Goal: Task Accomplishment & Management: Complete application form

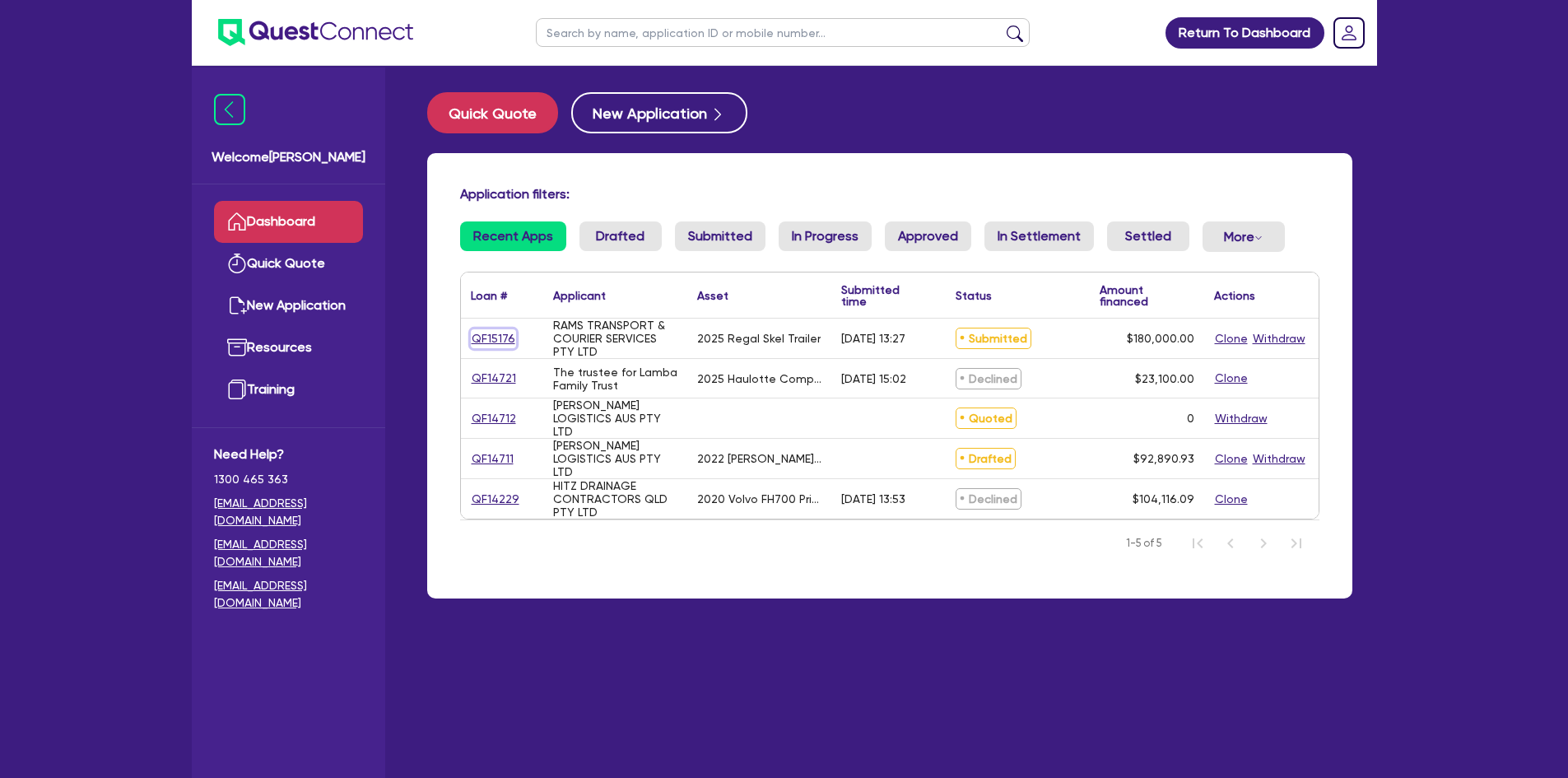
click at [496, 344] on link "QF15176" at bounding box center [494, 339] width 46 height 19
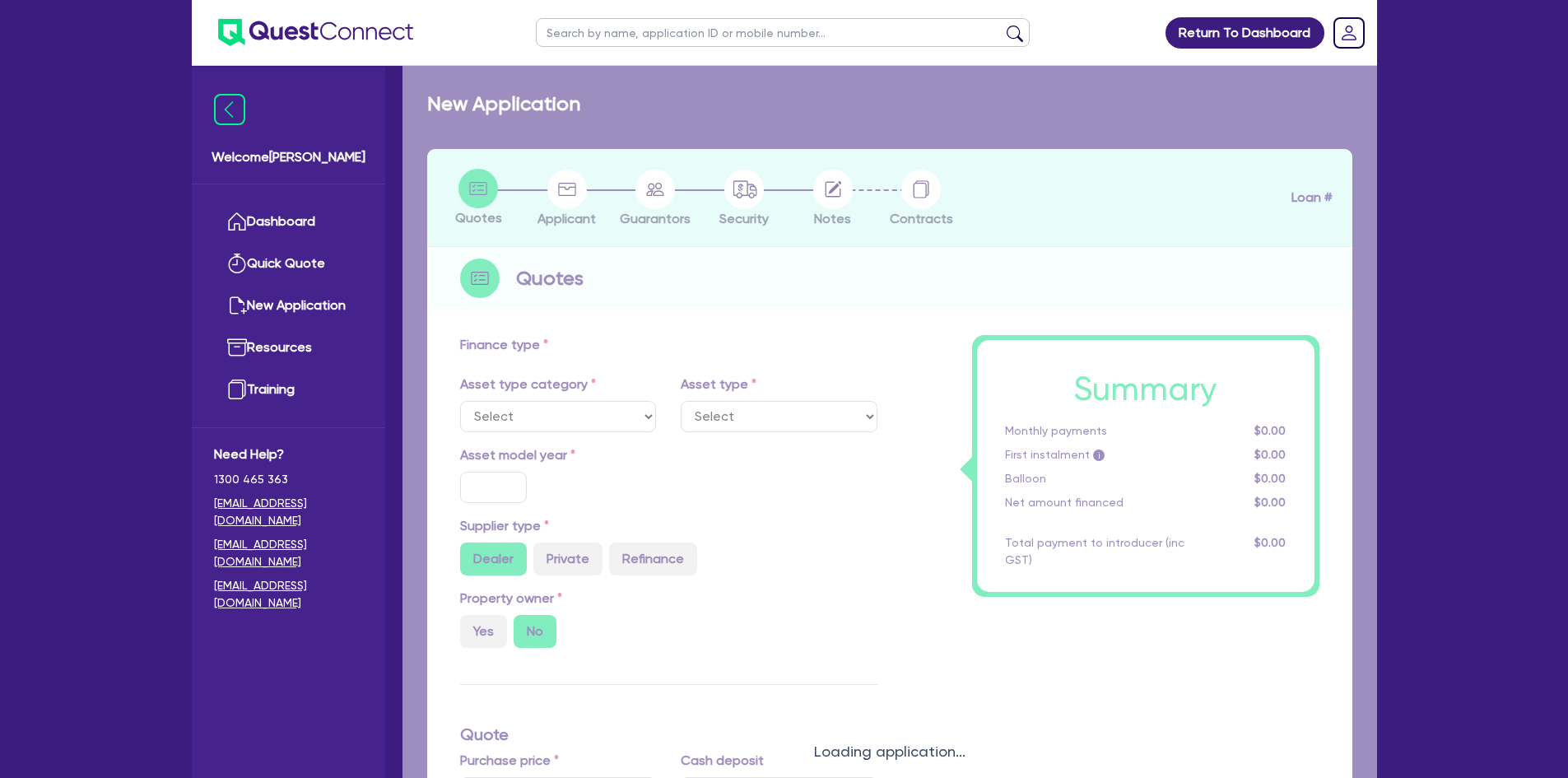
select select "PRIMARY_ASSETS"
type input "2025"
radio input "true"
type input "180,000"
type input "4"
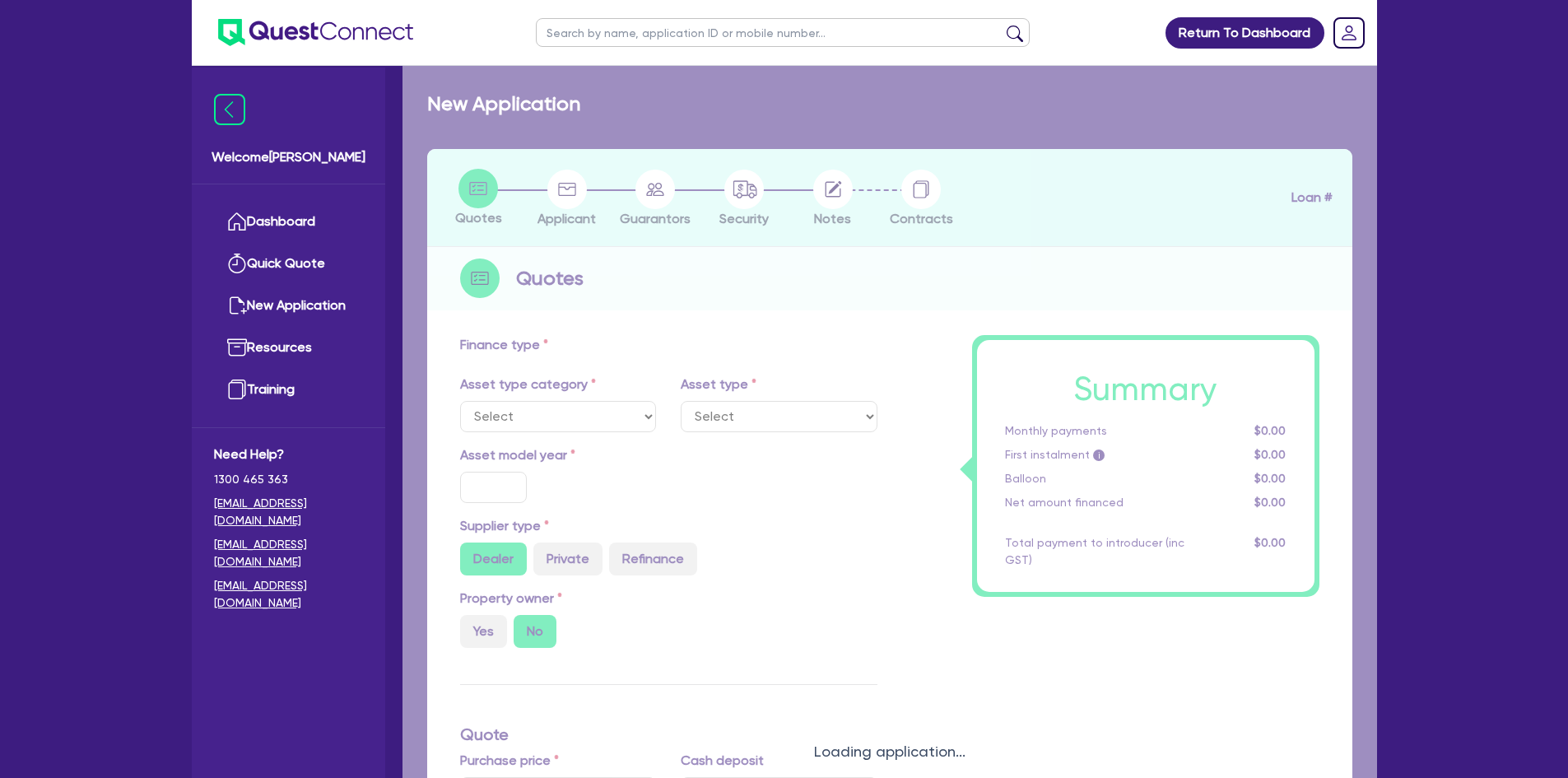
type input "7,200"
type input "17"
select select "TRAILERS"
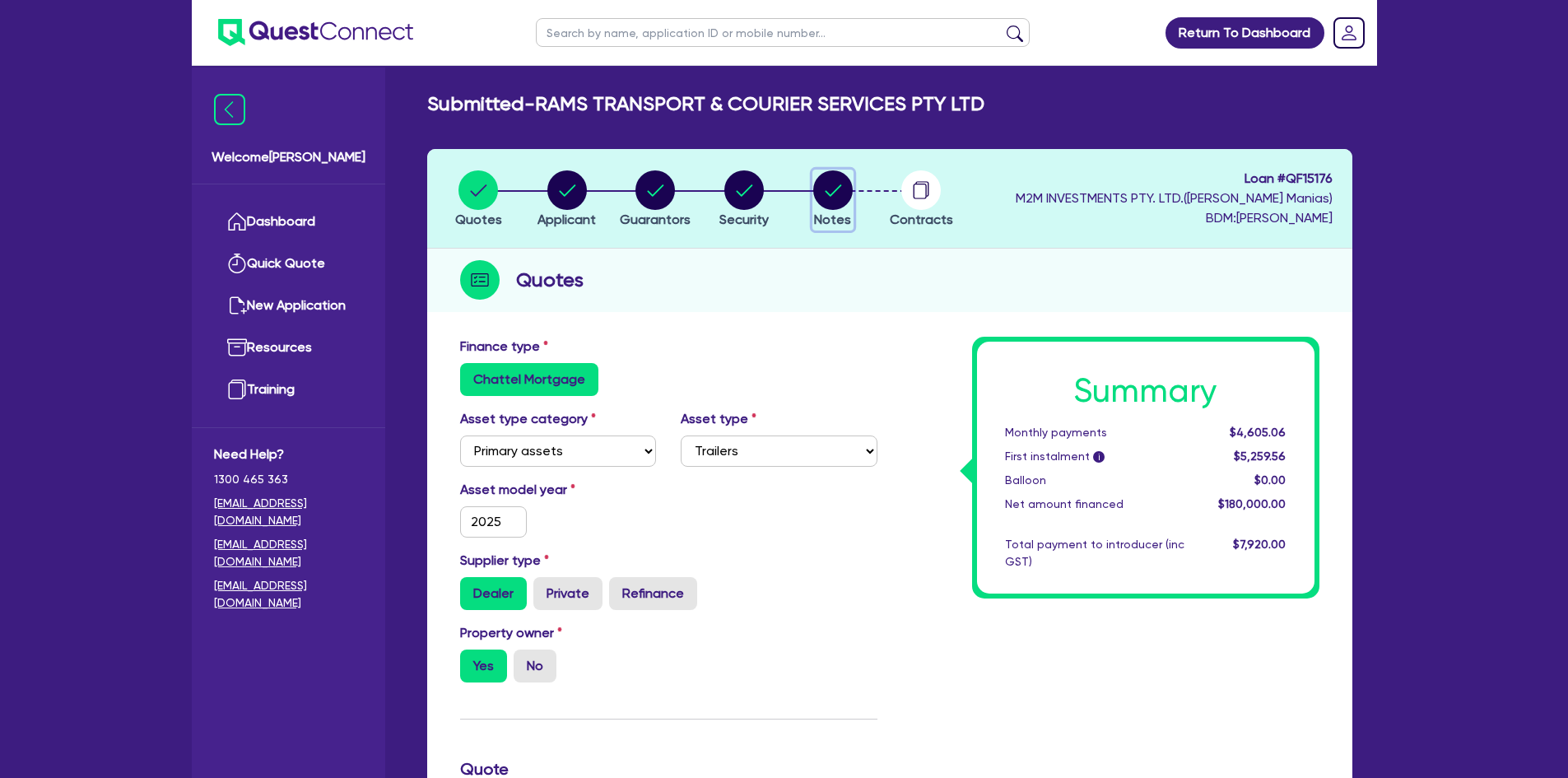
click at [840, 195] on circle "button" at bounding box center [833, 190] width 39 height 39
select select "Quest Finance - Own Book"
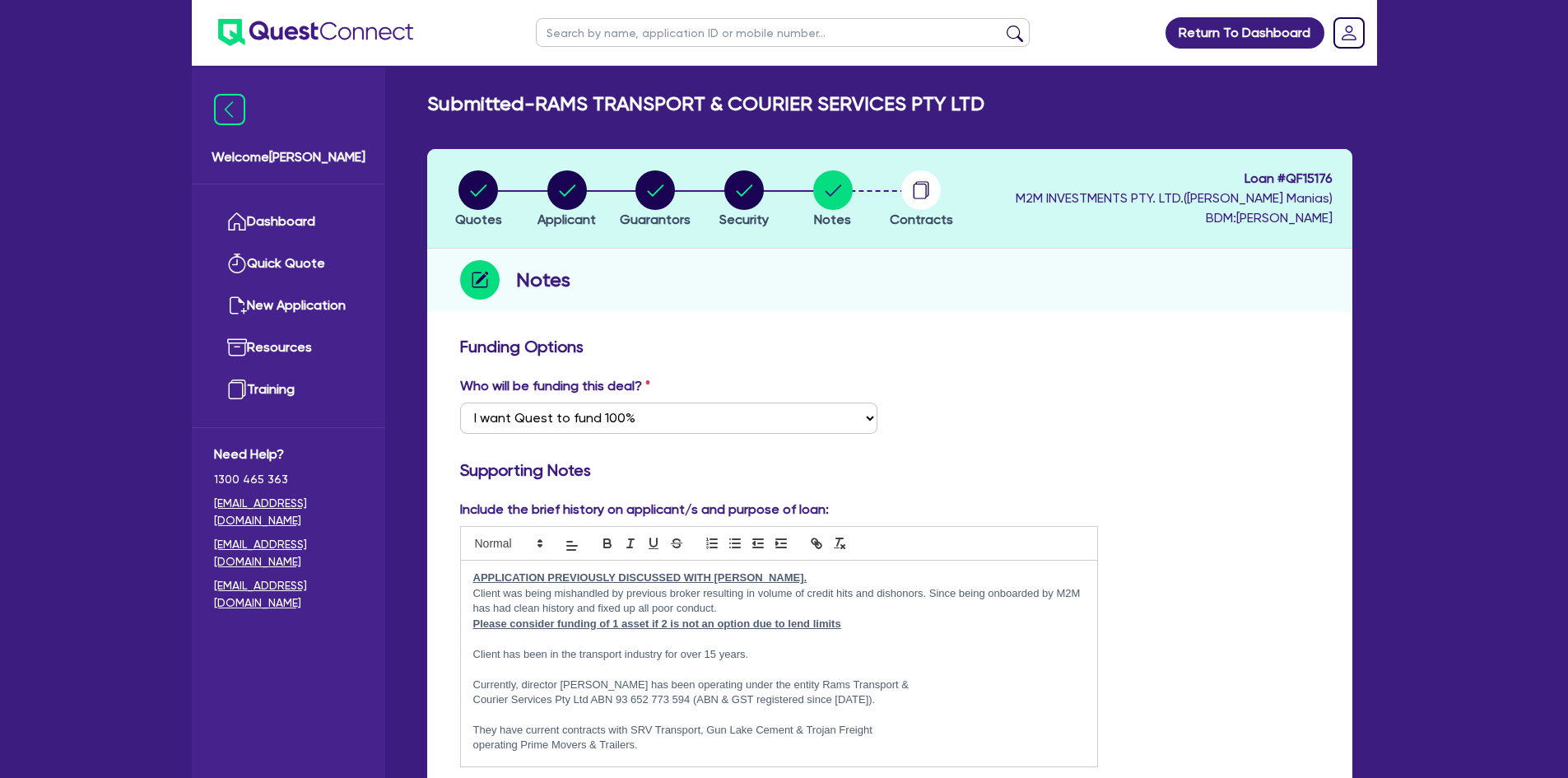
click at [774, 608] on p "Client was being mishandled by previous broker resulting in volume of credit hi…" at bounding box center [780, 601] width 612 height 31
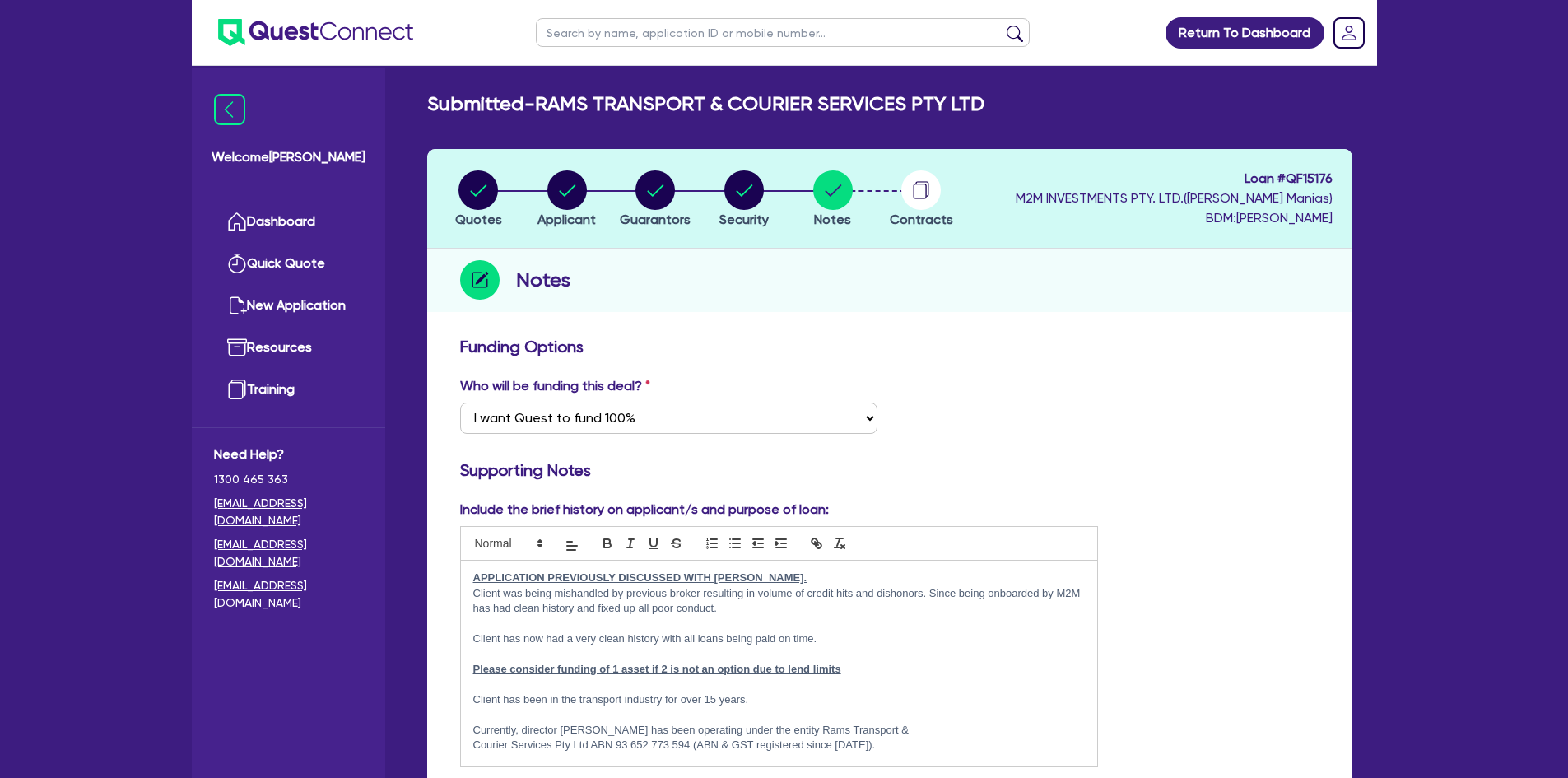
scroll to position [247, 0]
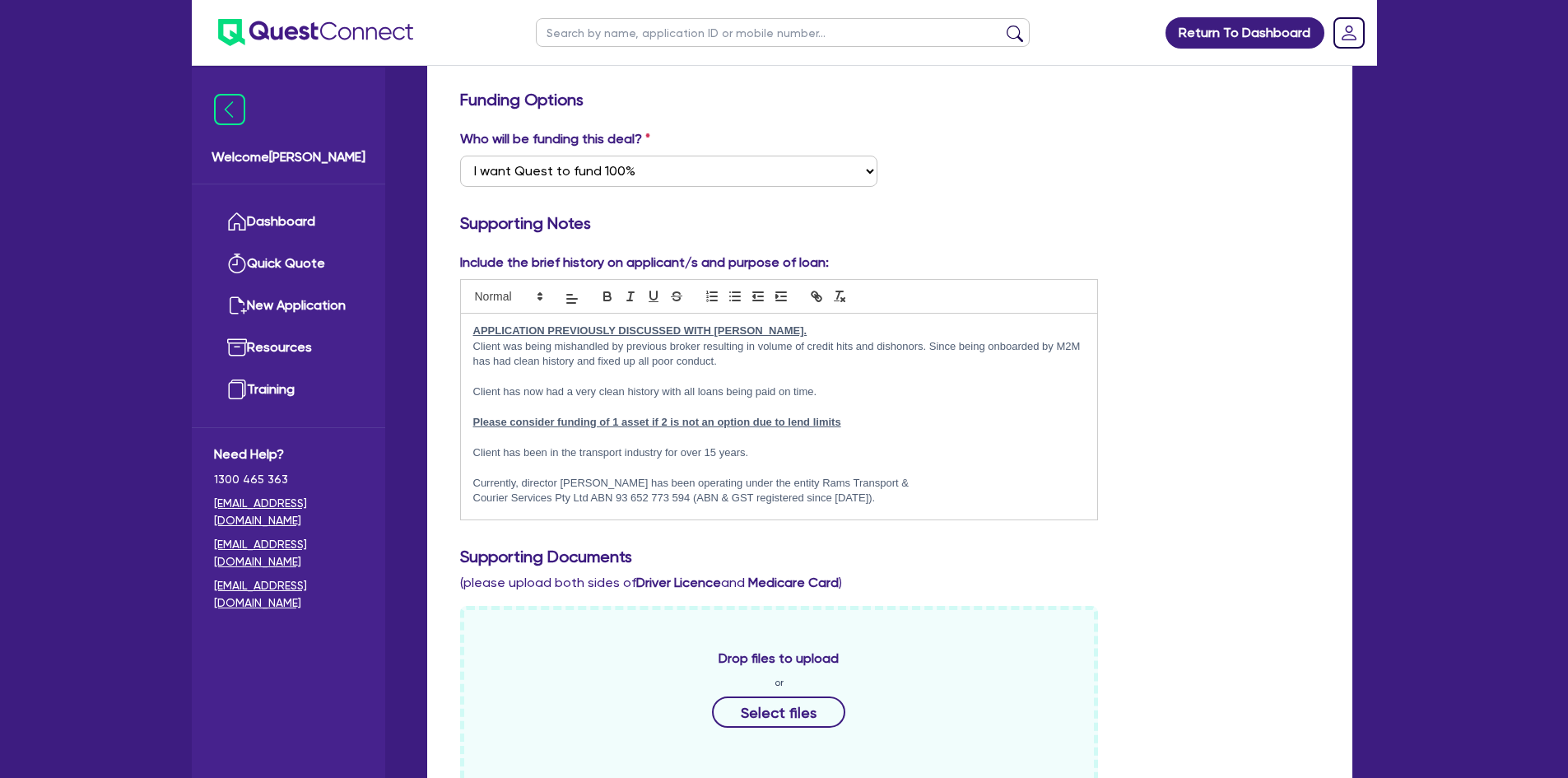
click at [626, 410] on p at bounding box center [780, 407] width 612 height 15
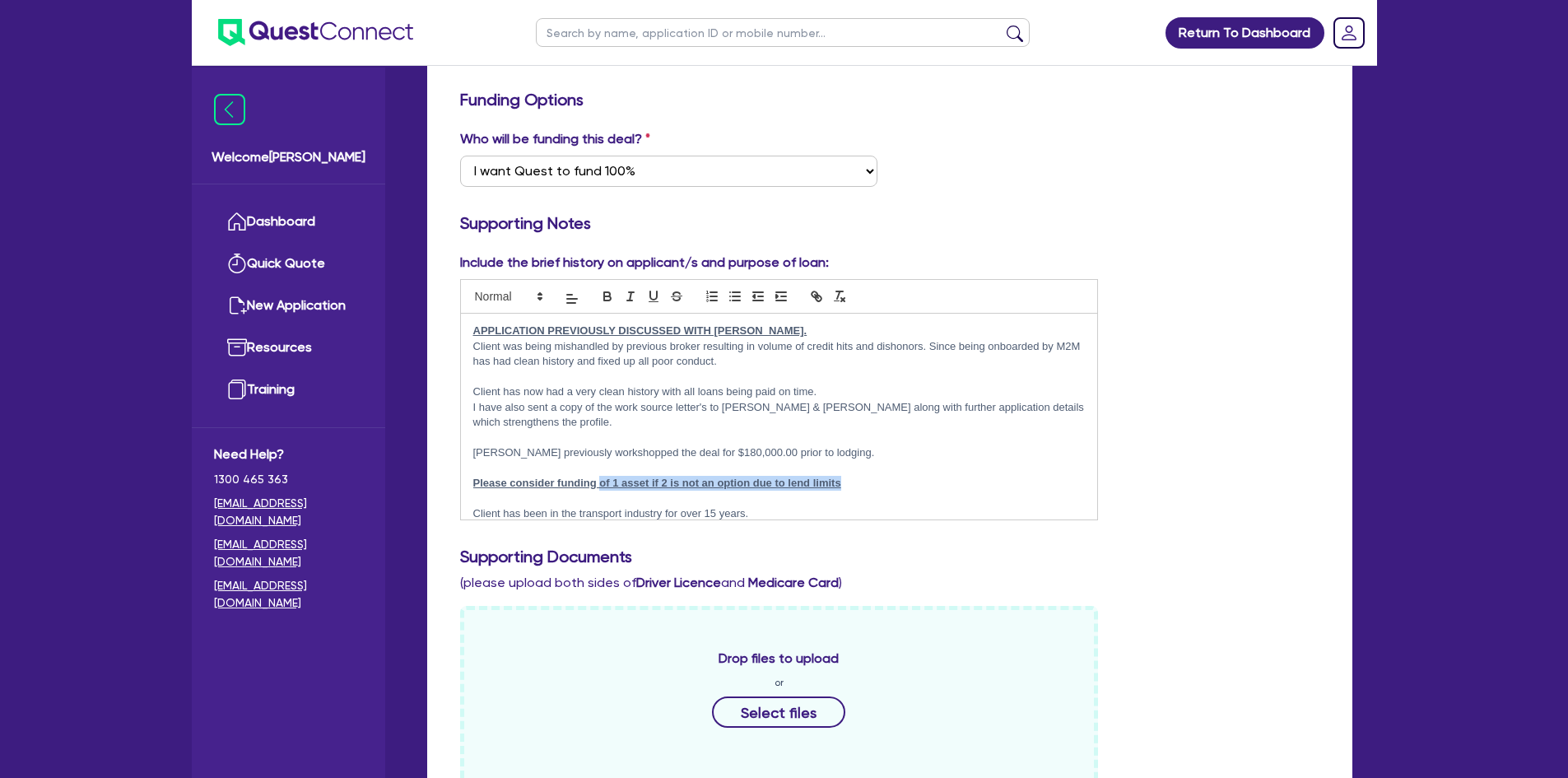
drag, startPoint x: 850, startPoint y: 480, endPoint x: 602, endPoint y: 483, distance: 248.0
click at [602, 483] on p "﻿Please consider funding of 1 asset if 2 is not an option due to lend limits" at bounding box center [780, 483] width 612 height 15
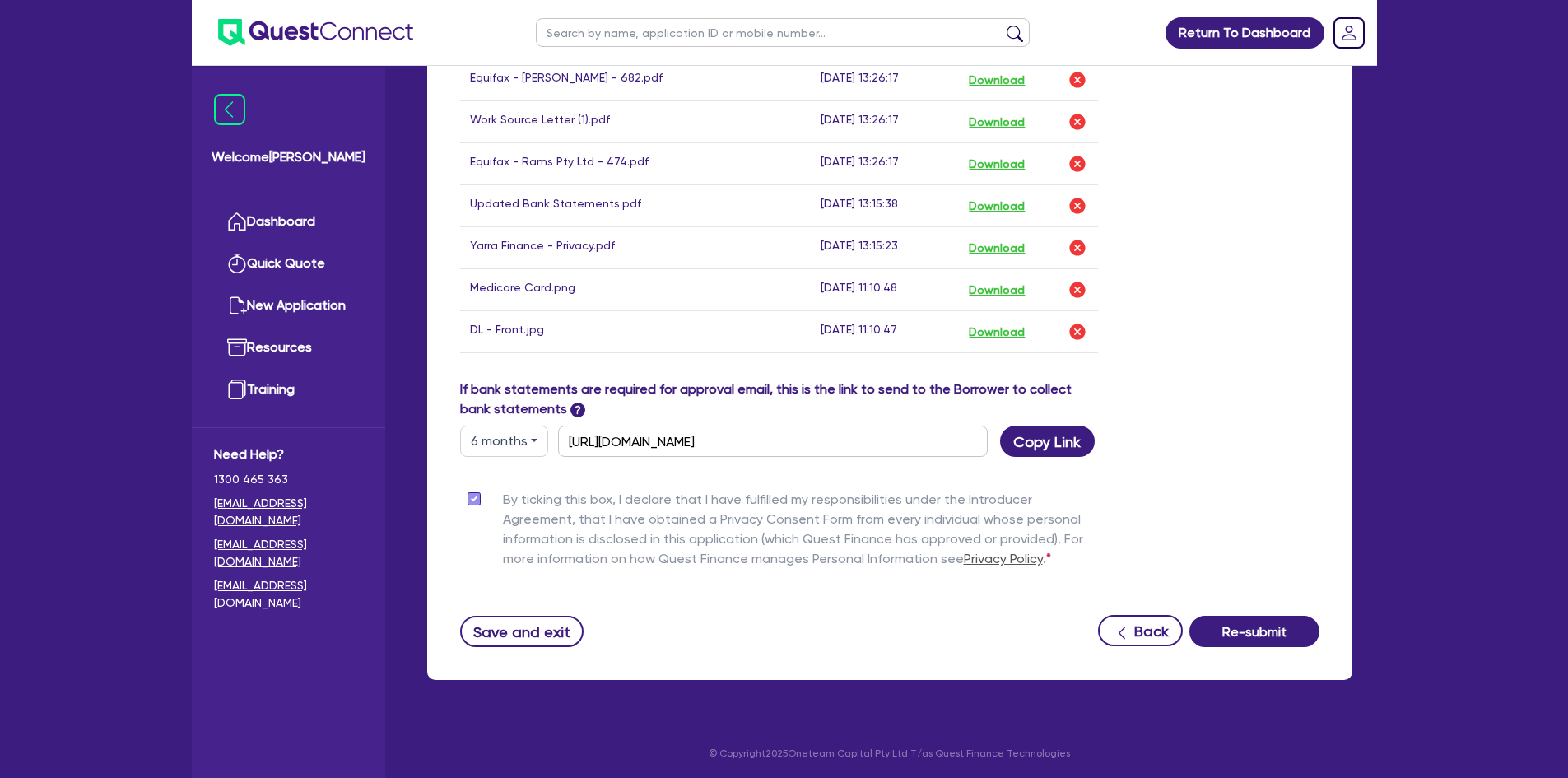
scroll to position [1073, 0]
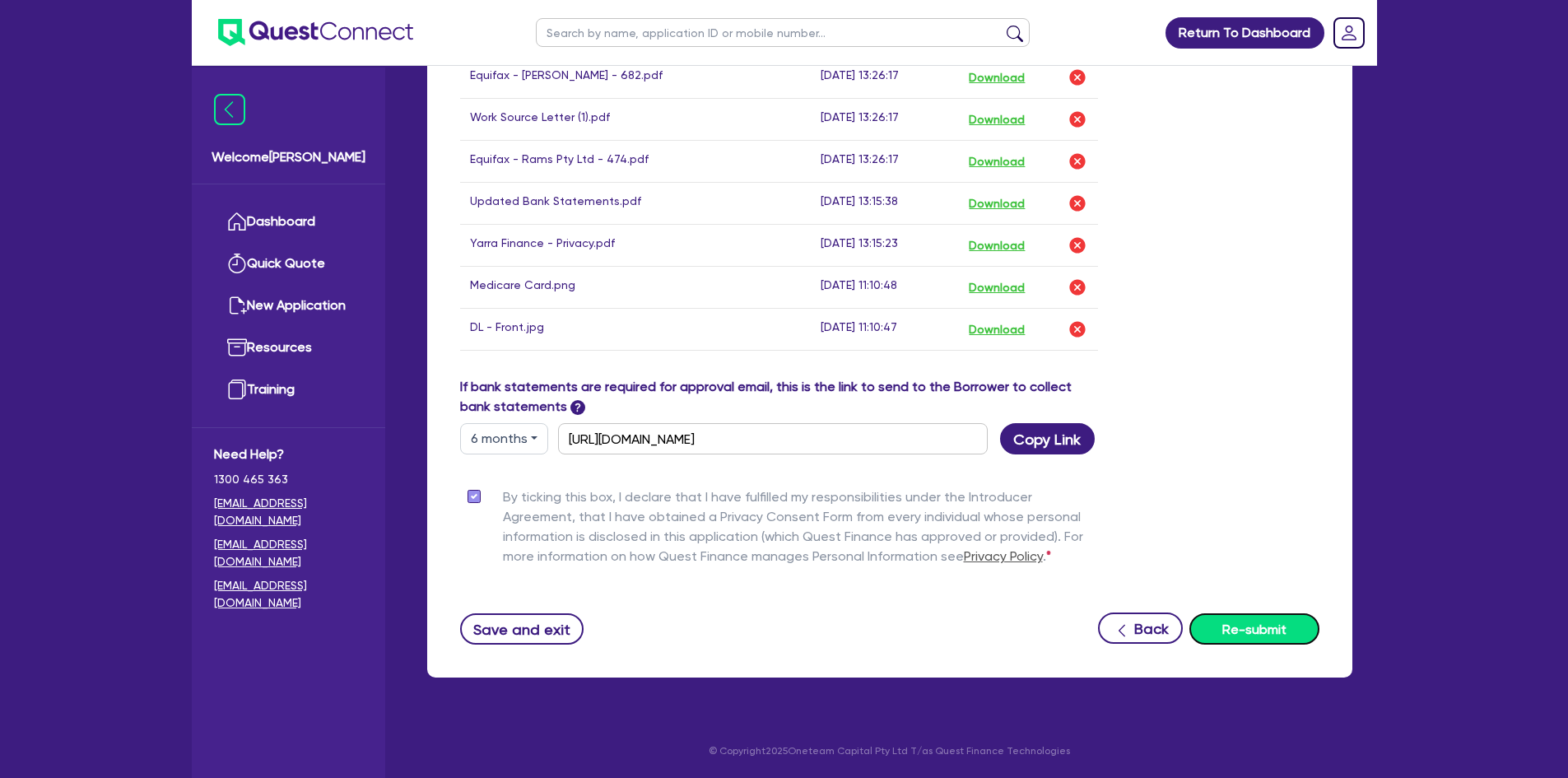
click at [1245, 620] on button "Re-submit" at bounding box center [1255, 629] width 130 height 32
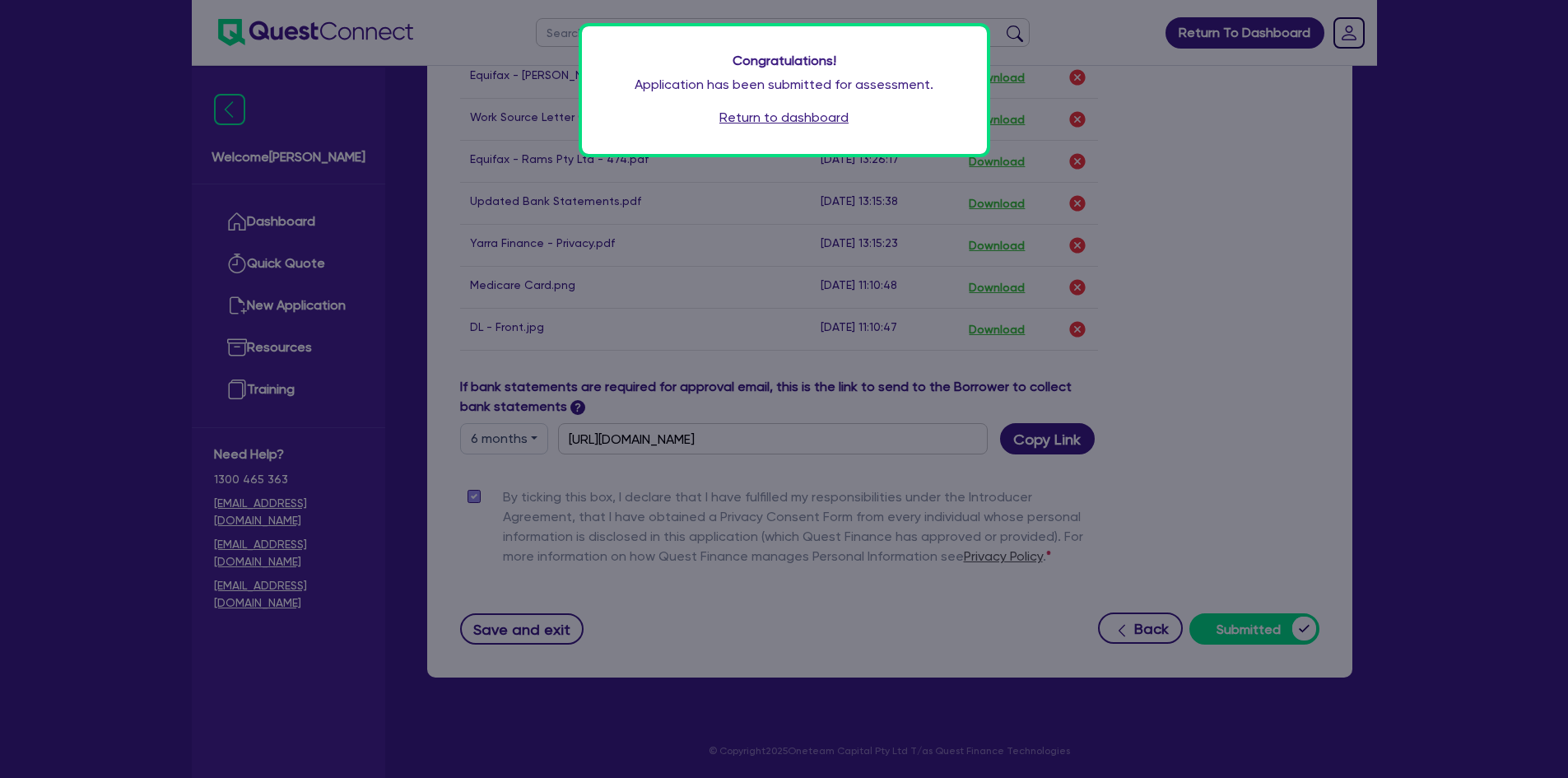
click at [1147, 178] on div "Congratulations! Application has been submitted for assessment. Return to dashb…" at bounding box center [784, 389] width 1568 height 778
click at [785, 124] on link "Return to dashboard" at bounding box center [784, 117] width 130 height 20
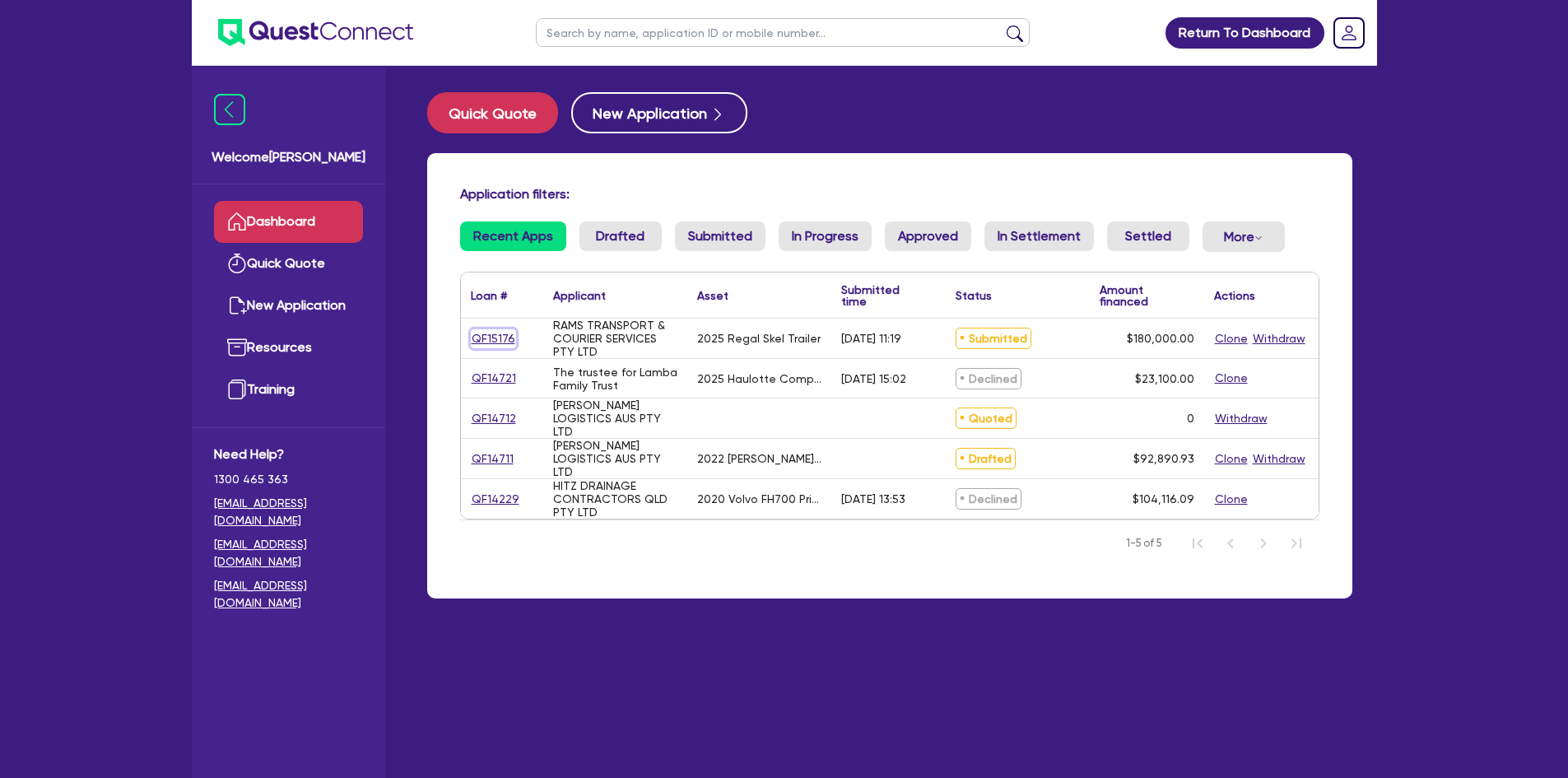
click at [480, 333] on link "QF15176" at bounding box center [494, 339] width 46 height 19
select select "PRIMARY_ASSETS"
select select "TRAILERS"
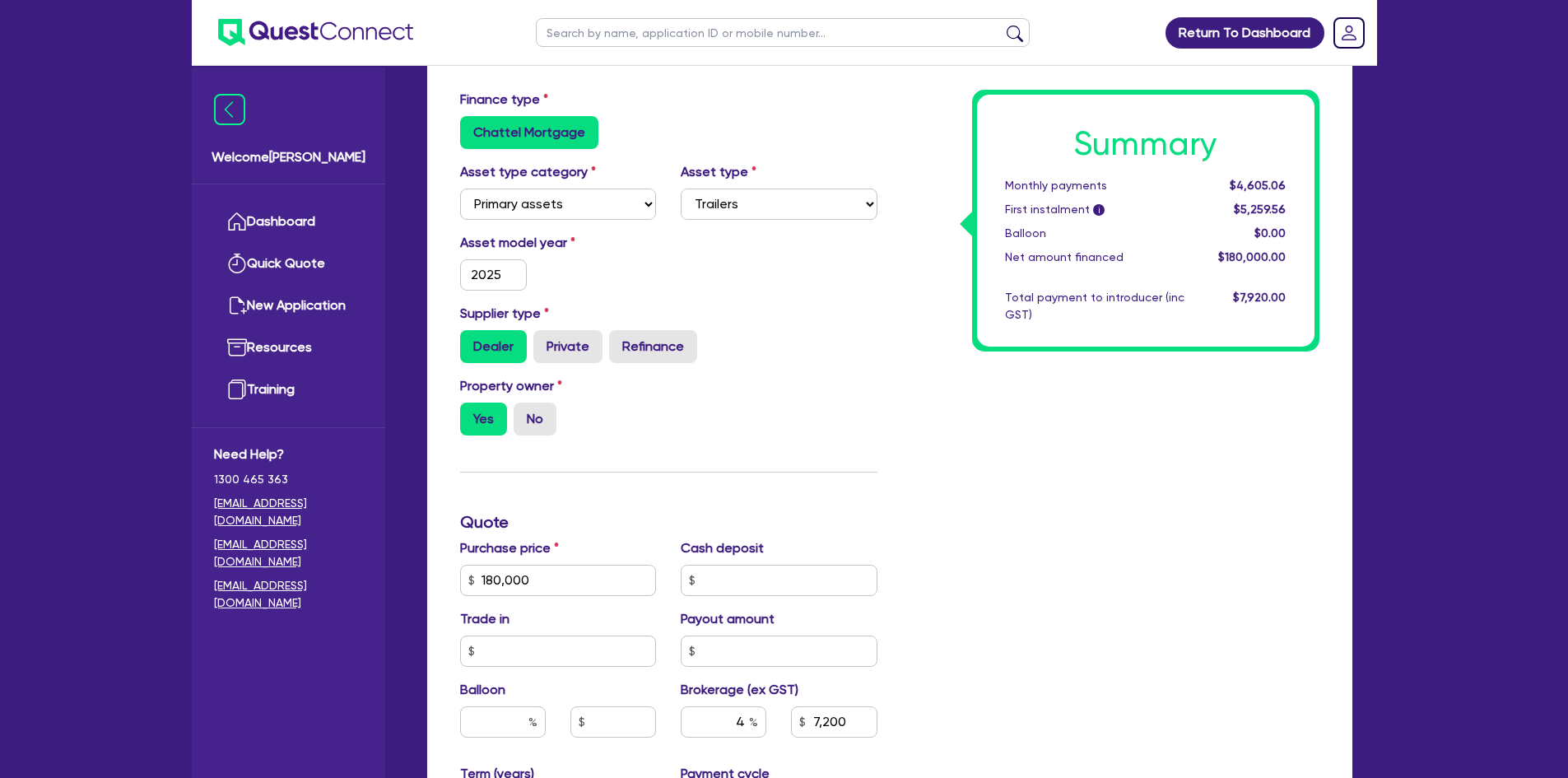
scroll to position [82, 0]
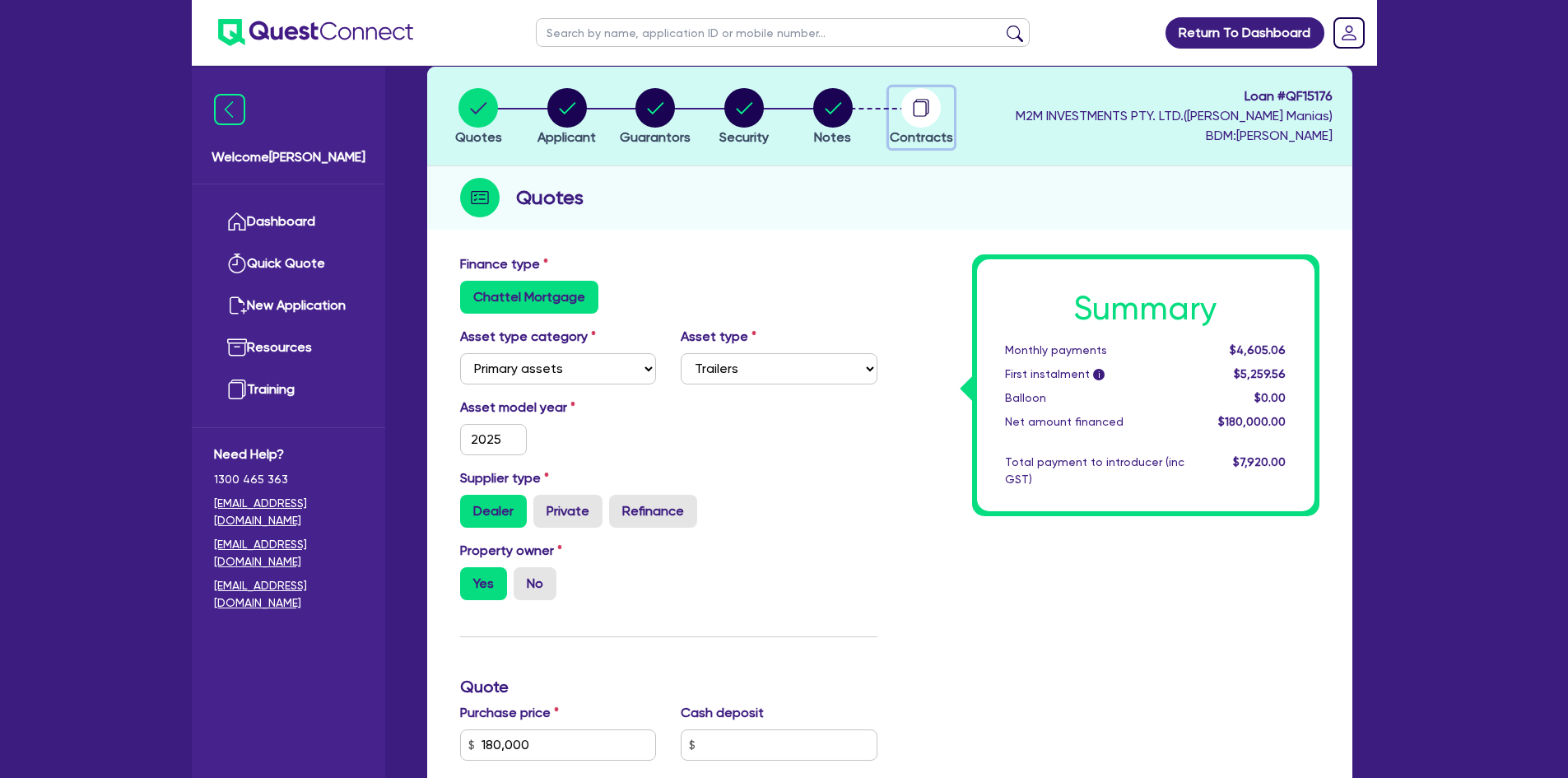
click at [928, 113] on circle "button" at bounding box center [920, 108] width 39 height 39
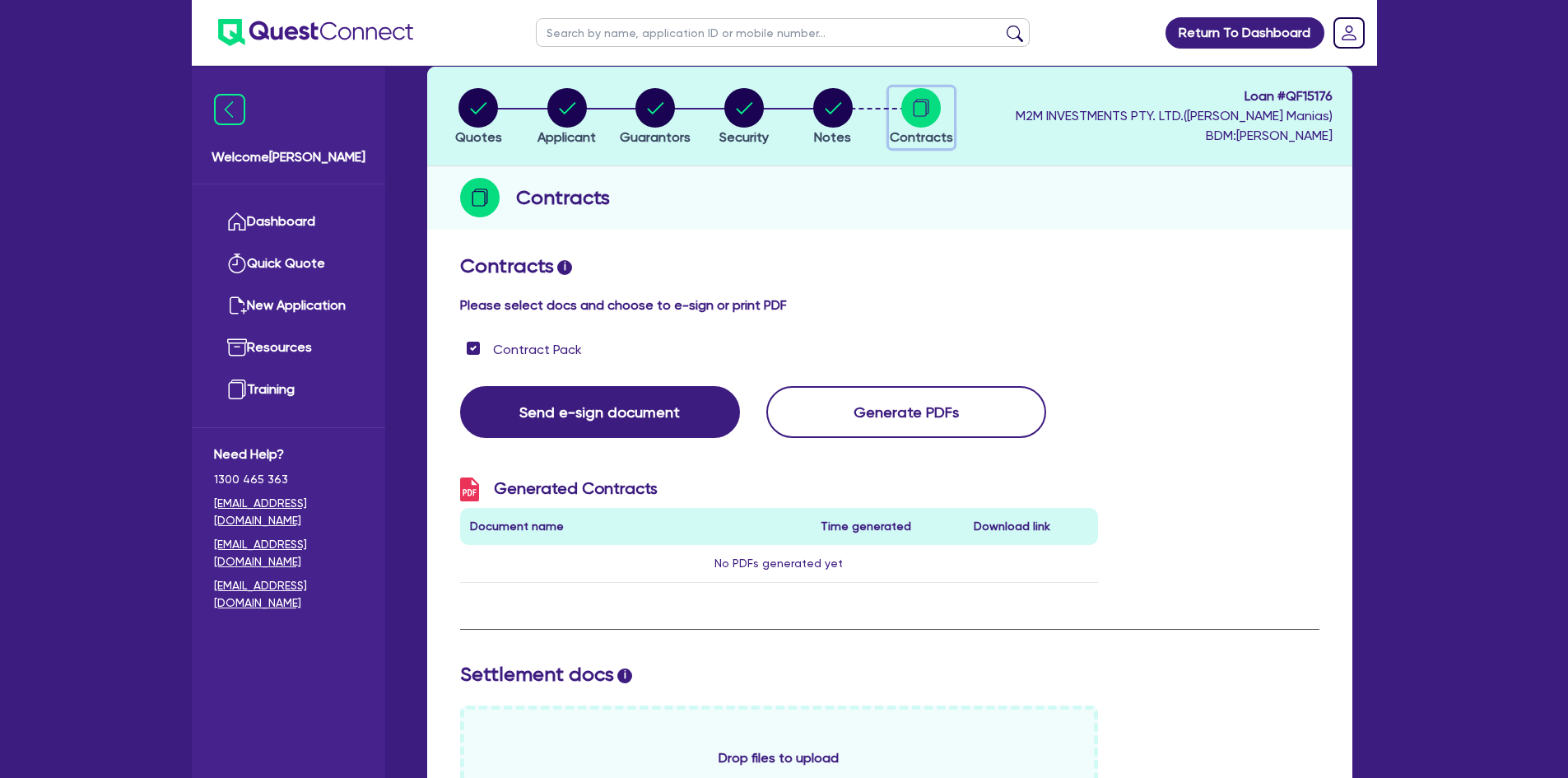
checkbox input "true"
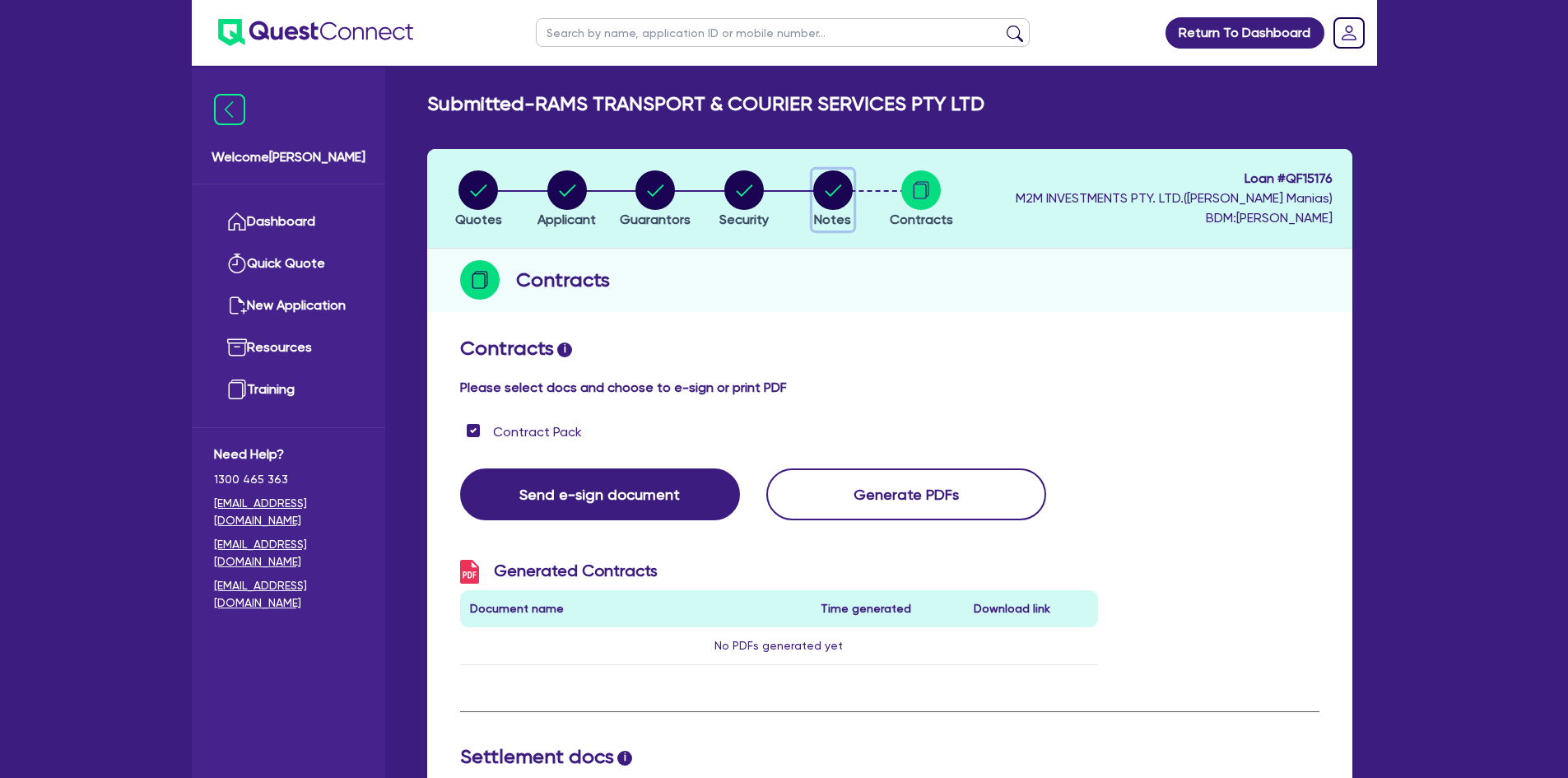
click at [835, 194] on circle "button" at bounding box center [833, 190] width 39 height 39
select select "Quest Finance - Own Book"
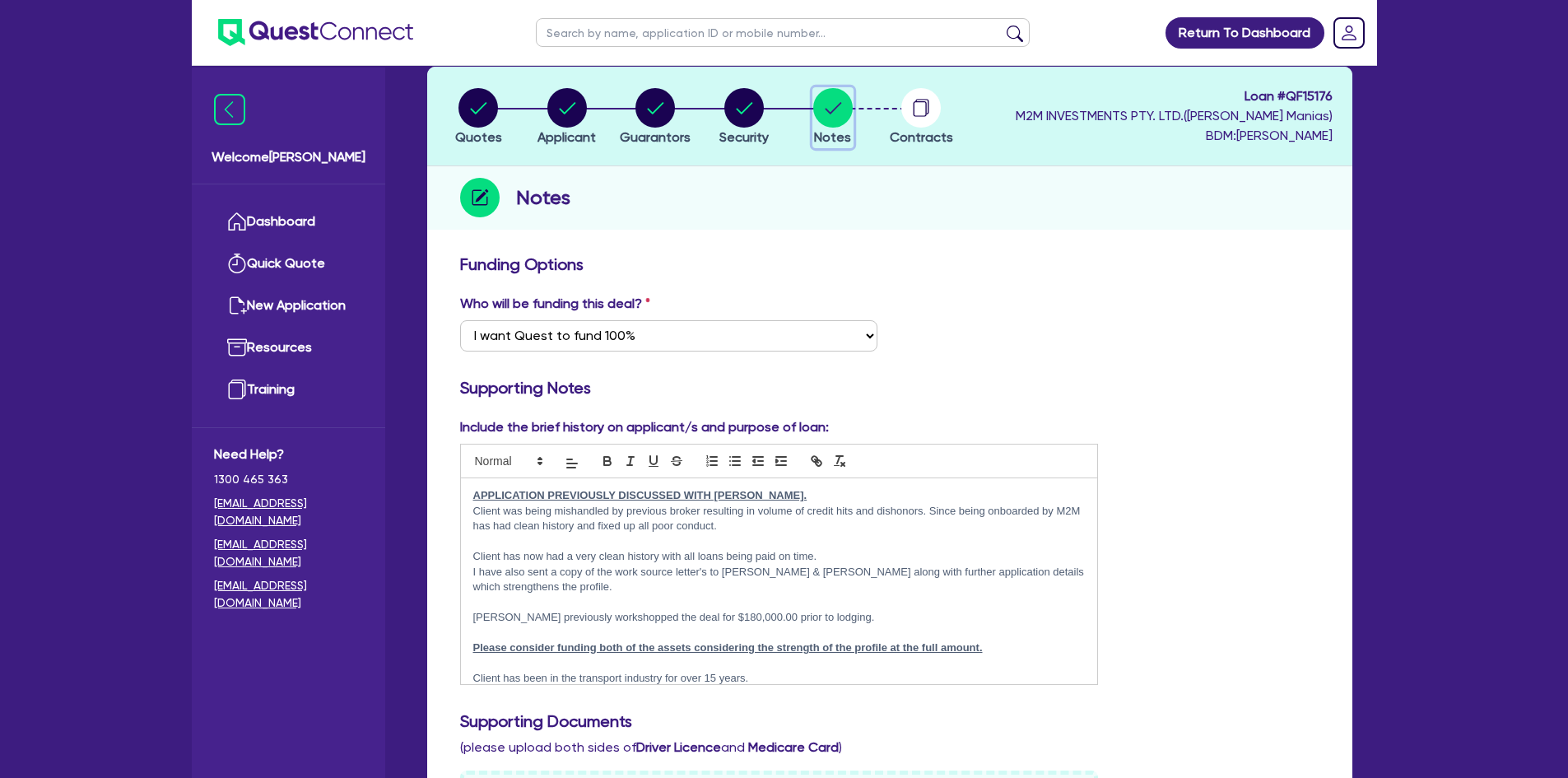
scroll to position [165, 0]
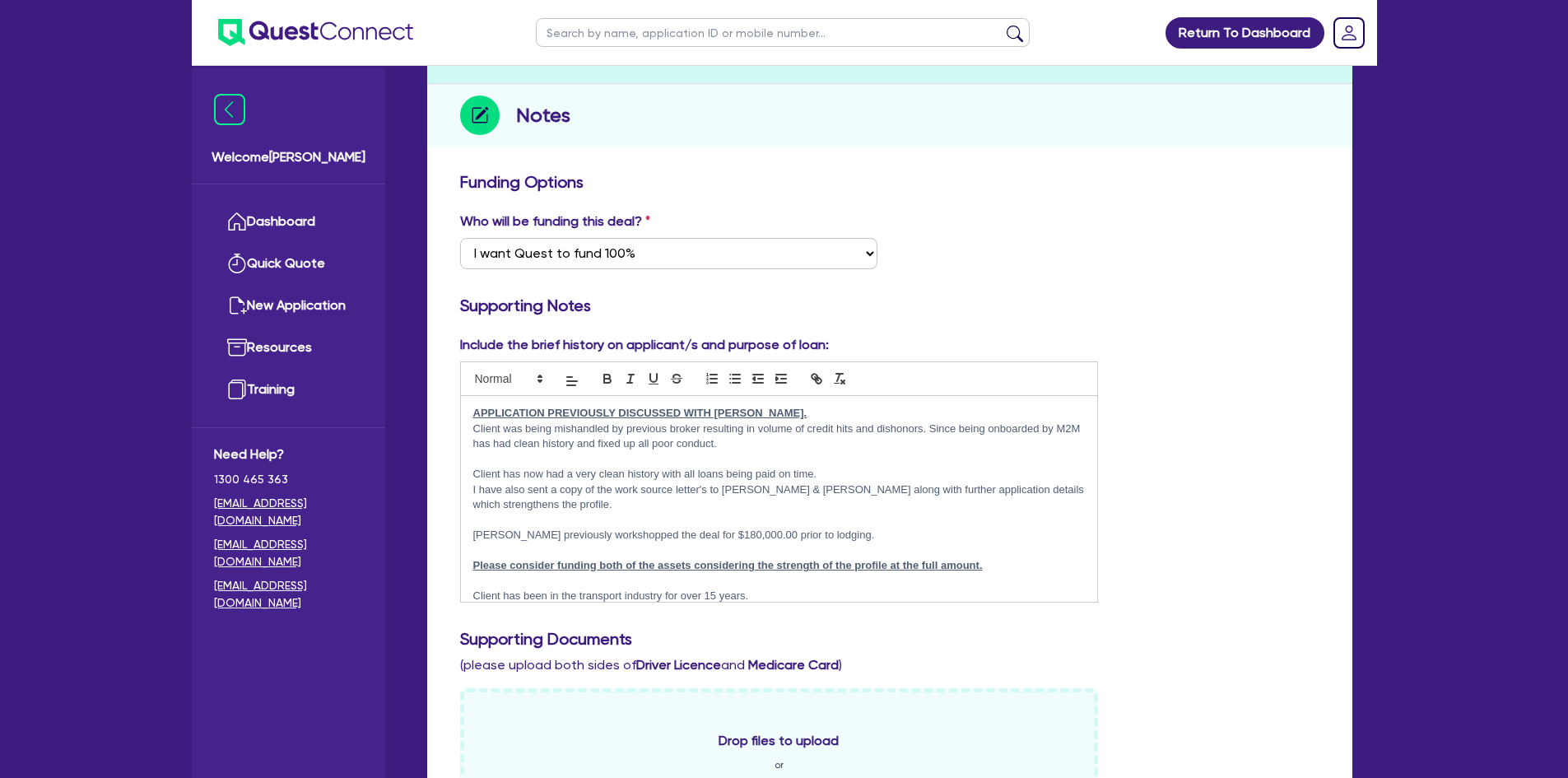
click at [861, 533] on p "Dean Tinellis previously workshopped the deal for $180,000.00 prior to lodging." at bounding box center [780, 535] width 612 height 15
click at [763, 450] on p "Client was being mishandled by previous broker resulting in volume of credit hi…" at bounding box center [780, 437] width 612 height 31
click at [770, 428] on p "Client was being mishandled by previous broker resulting in volume of credit hi…" at bounding box center [780, 437] width 612 height 31
click at [823, 477] on p "Client has now had a very clean history with all loans being paid on time." at bounding box center [780, 473] width 612 height 15
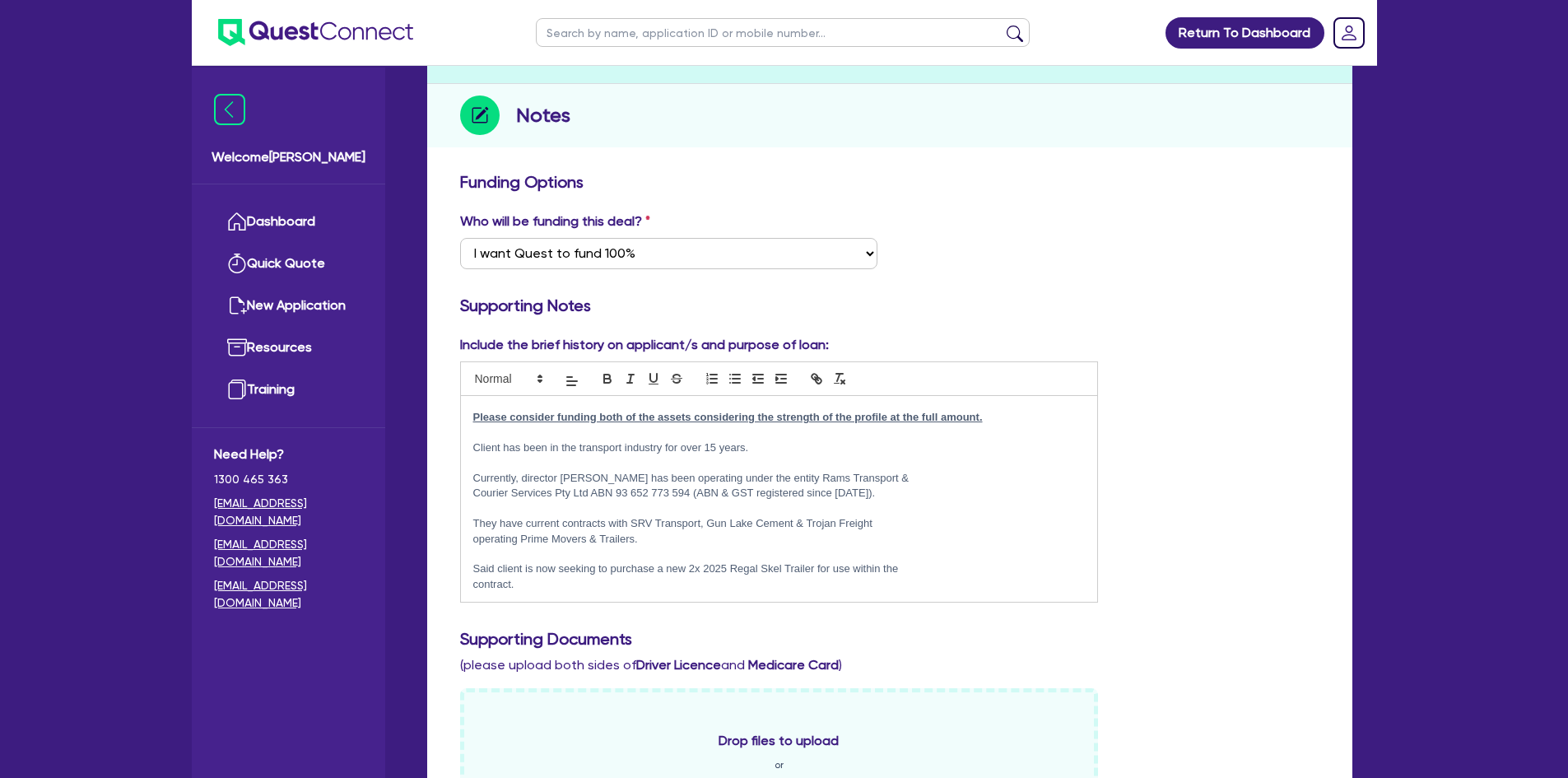
click at [738, 413] on u "﻿Please consider funding both of the assets considering the strength of the pro…" at bounding box center [728, 417] width 509 height 12
click at [738, 412] on u "﻿Please consider funding both of the assets considering the strength of the pro…" at bounding box center [728, 417] width 509 height 12
drag, startPoint x: 948, startPoint y: 413, endPoint x: 858, endPoint y: 413, distance: 90.0
click at [858, 413] on u "﻿Please consider funding both of the assets given the strength of the profile a…" at bounding box center [711, 417] width 477 height 12
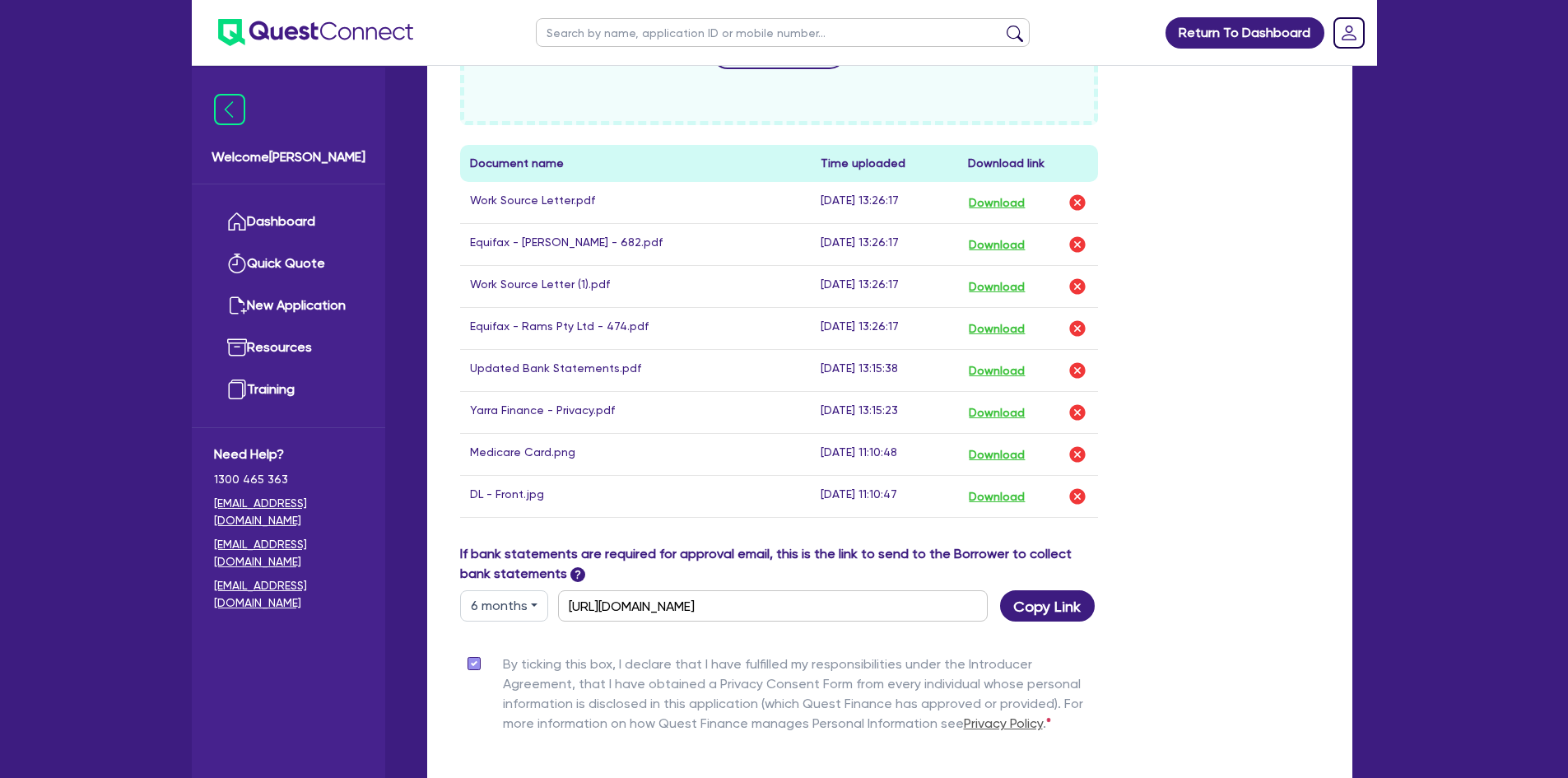
scroll to position [988, 0]
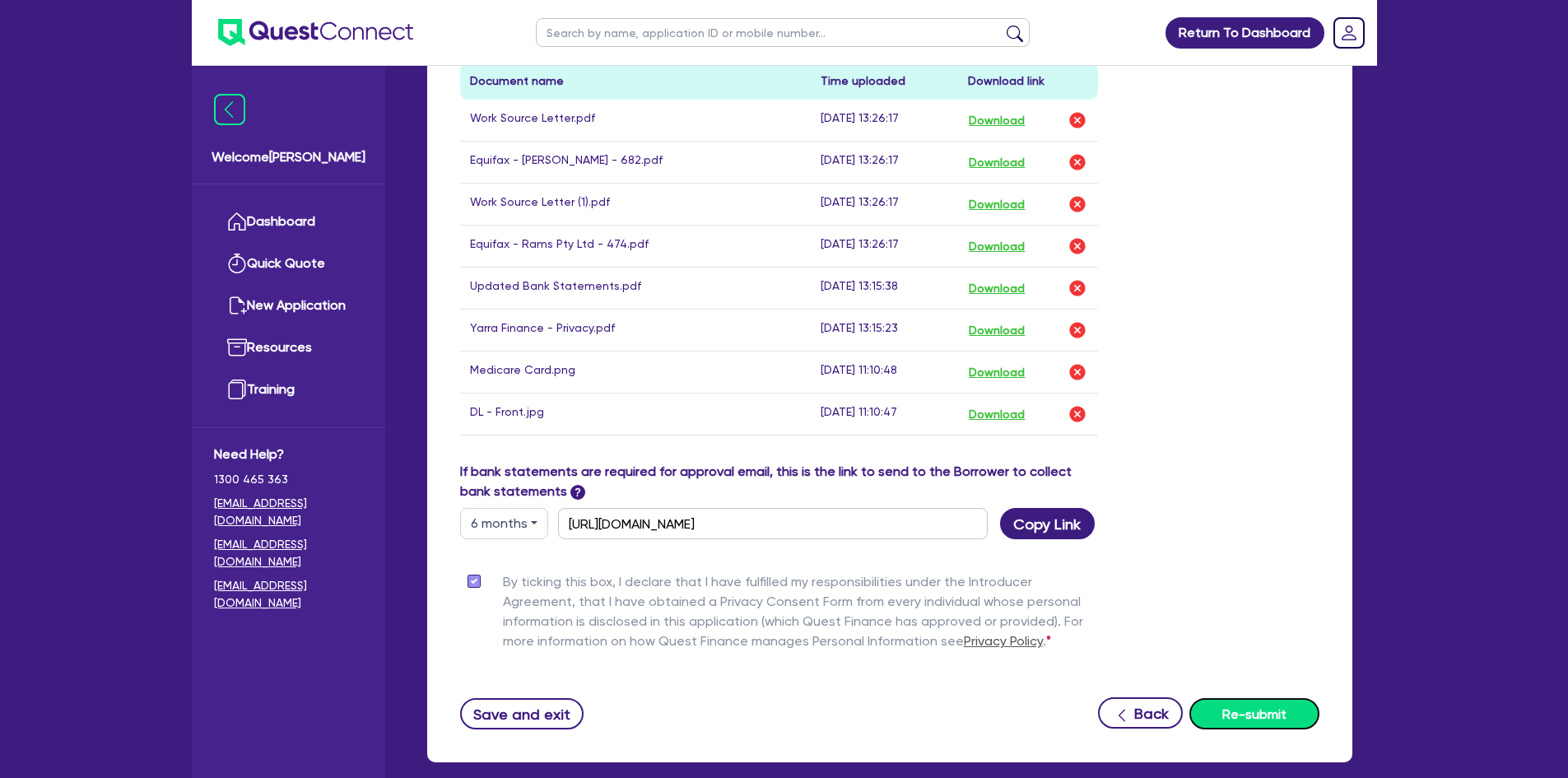
click at [1275, 716] on button "Re-submit" at bounding box center [1255, 714] width 130 height 32
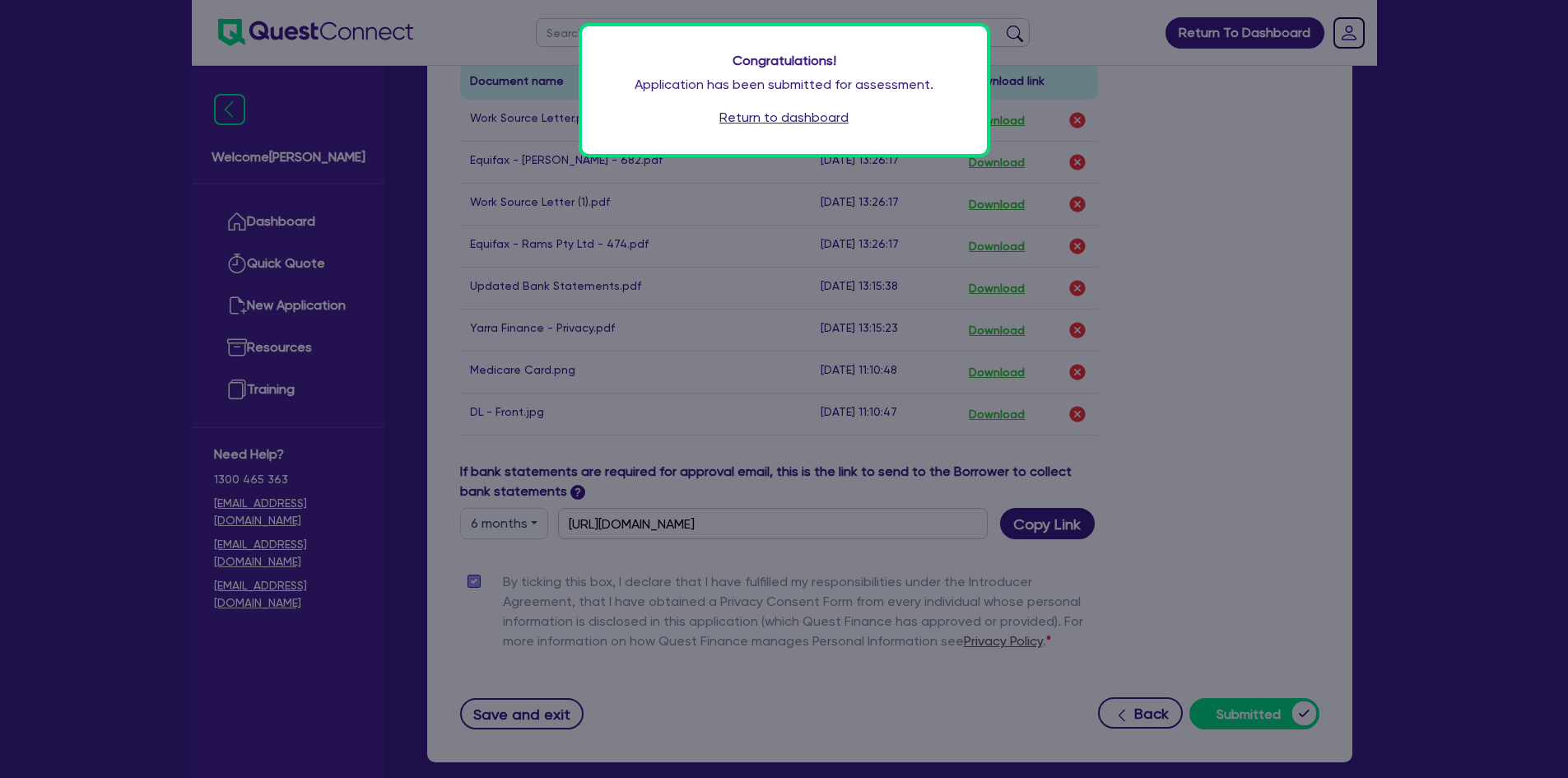
drag, startPoint x: 794, startPoint y: 126, endPoint x: 910, endPoint y: 354, distance: 255.8
click at [794, 126] on link "Return to dashboard" at bounding box center [784, 117] width 130 height 20
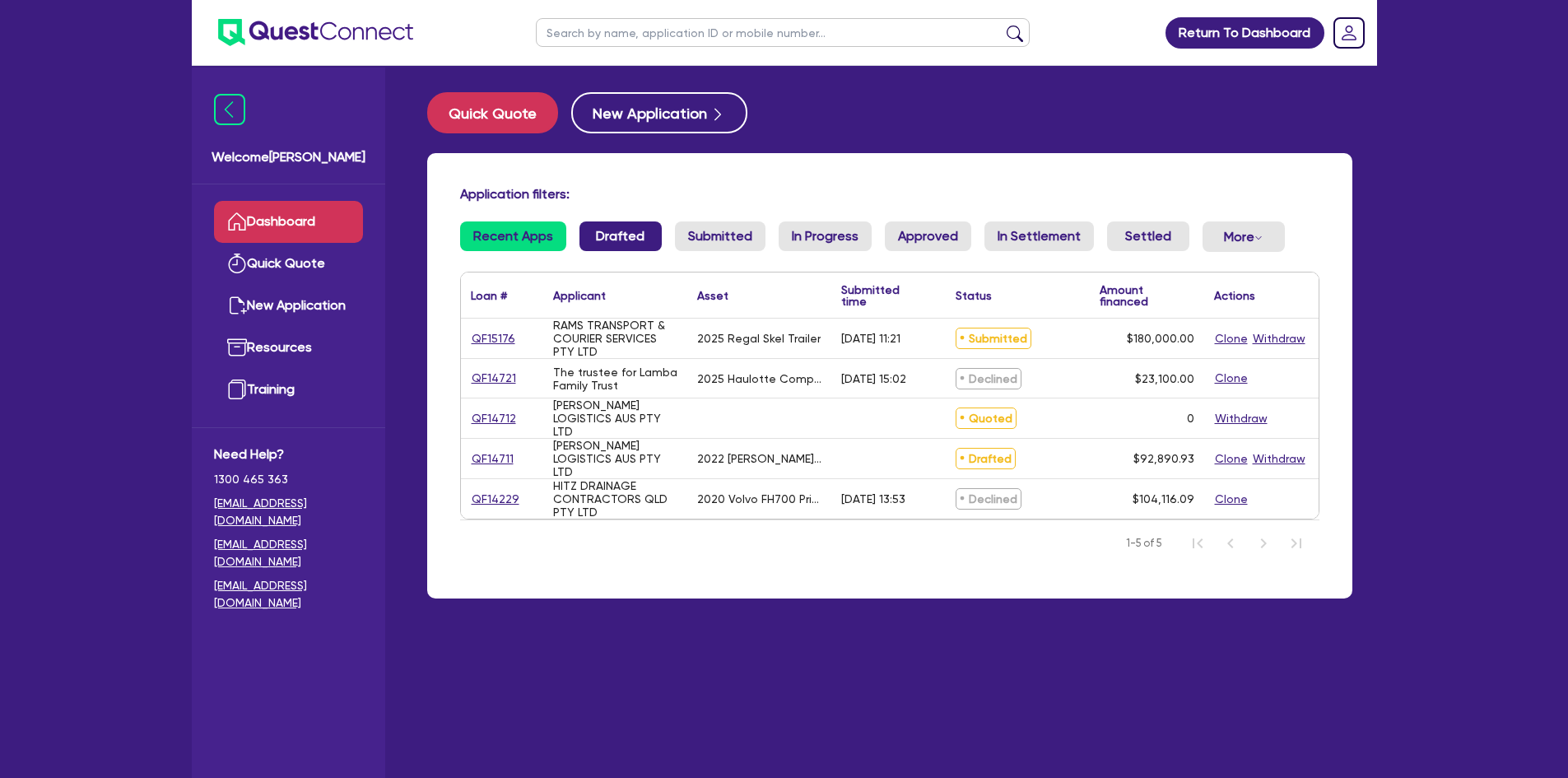
click at [615, 238] on link "Drafted" at bounding box center [620, 236] width 82 height 30
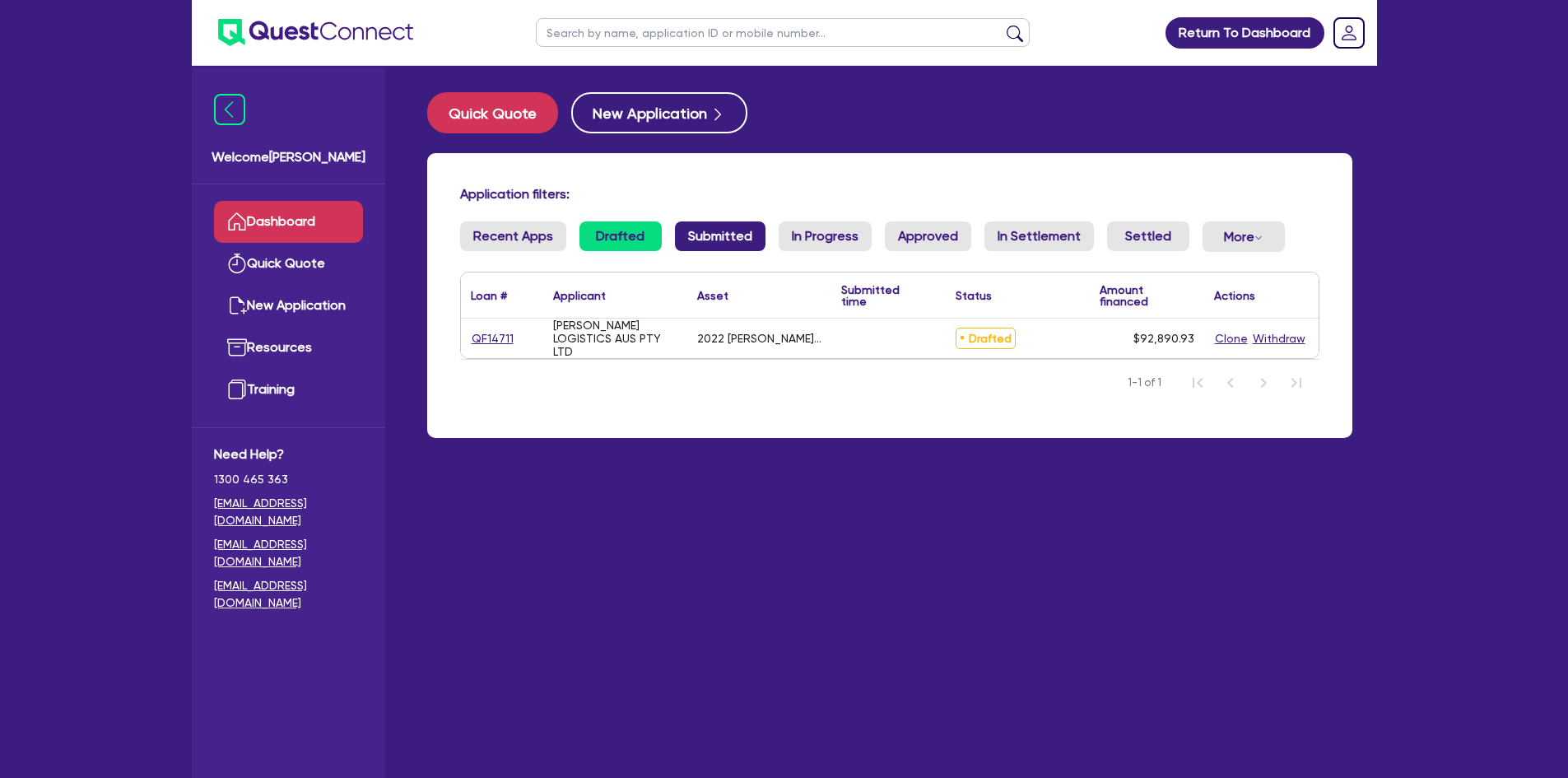
click at [717, 237] on link "Submitted" at bounding box center [720, 236] width 90 height 30
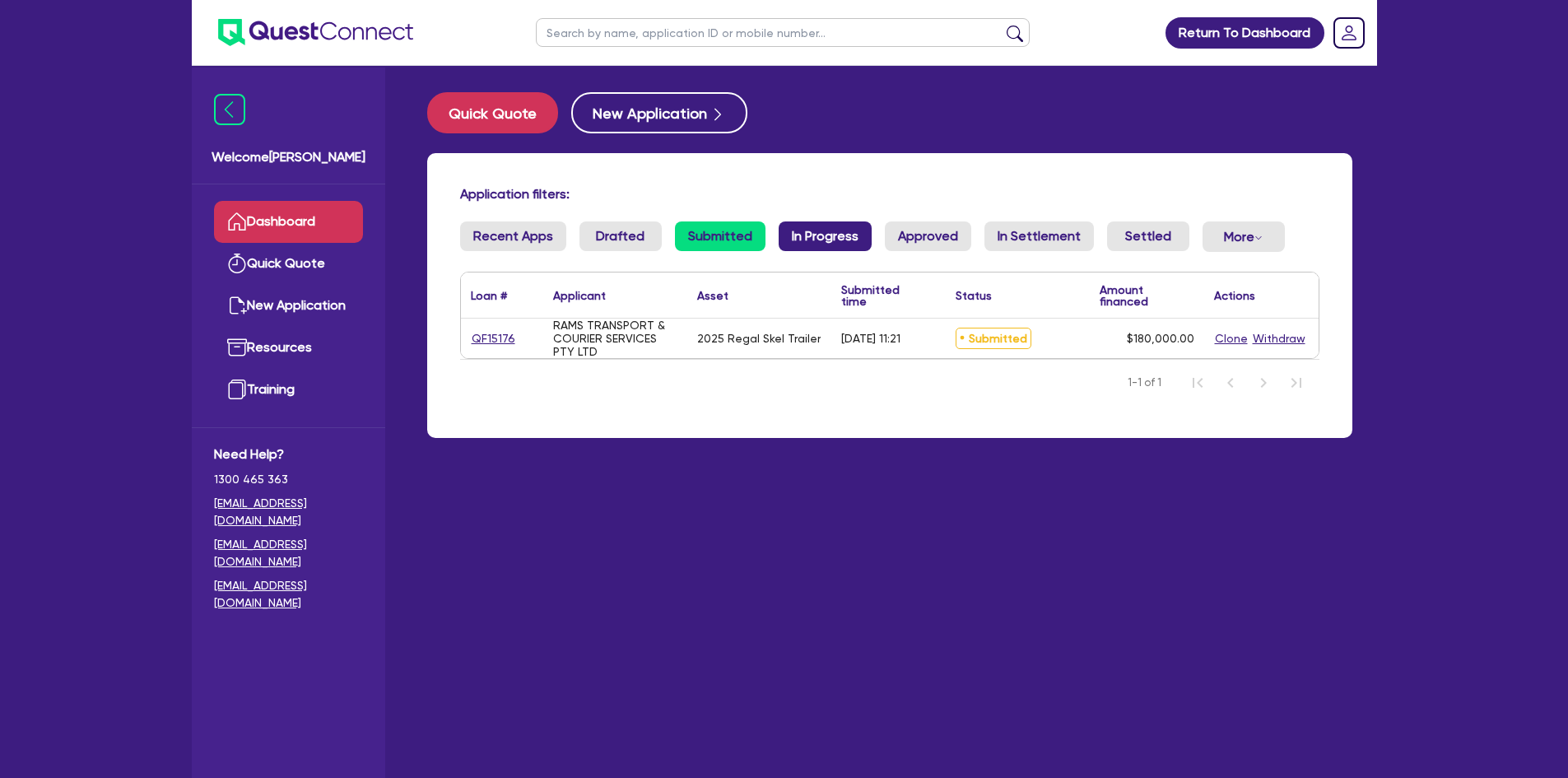
click at [796, 234] on link "In Progress" at bounding box center [825, 236] width 93 height 30
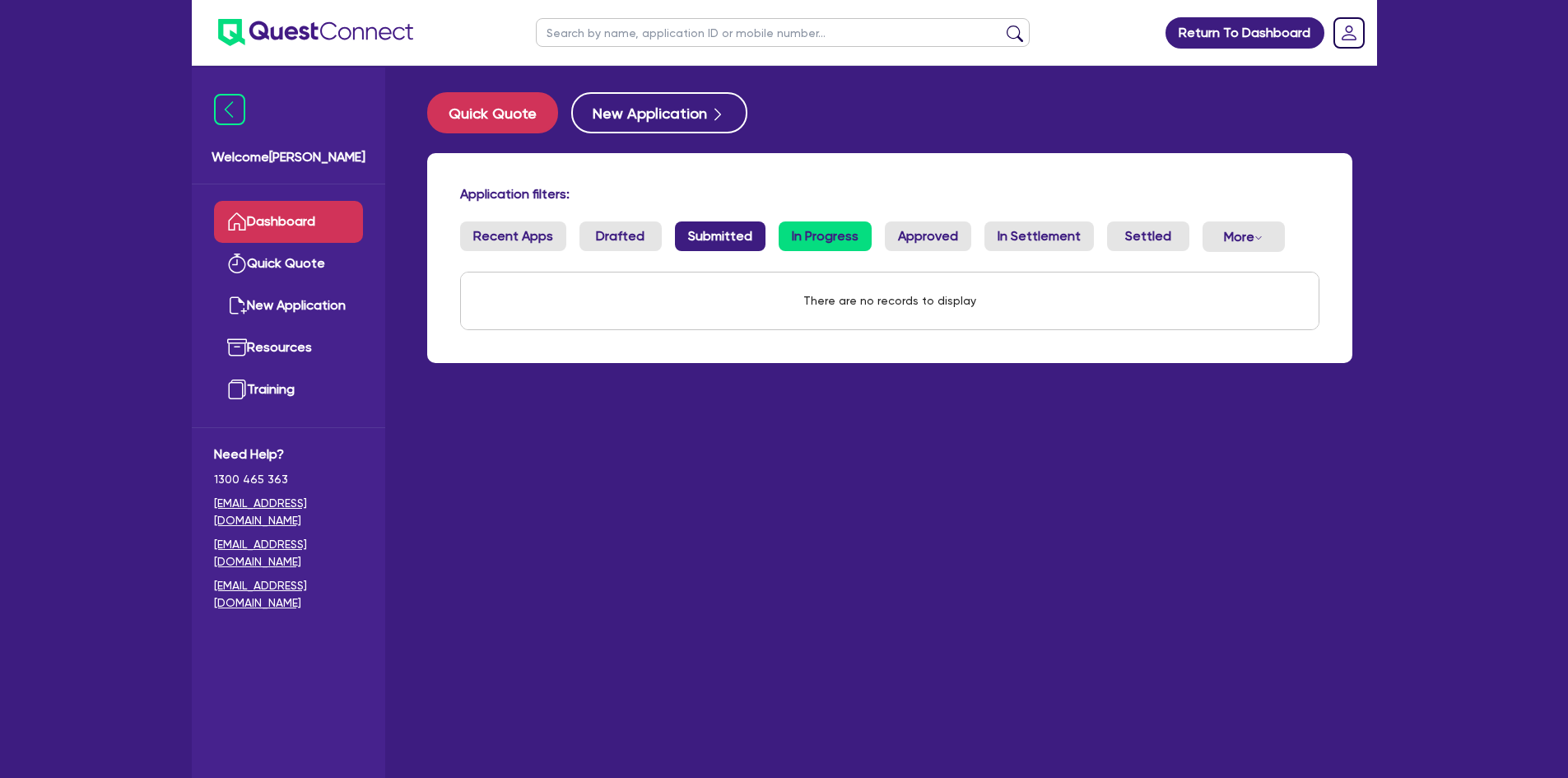
click at [750, 233] on link "Submitted" at bounding box center [720, 236] width 90 height 30
